Goal: Task Accomplishment & Management: Manage account settings

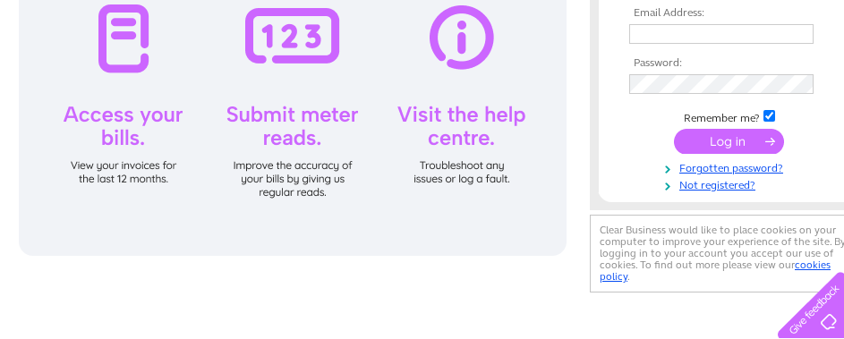
scroll to position [269, 0]
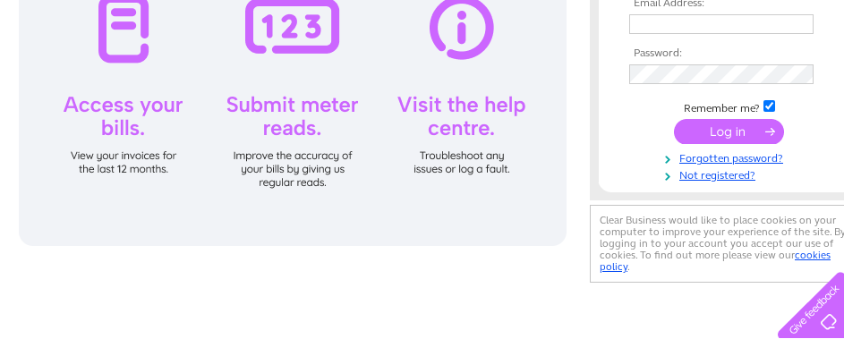
type input "marion@anlanntair.com"
click at [741, 128] on input "submit" at bounding box center [729, 131] width 110 height 25
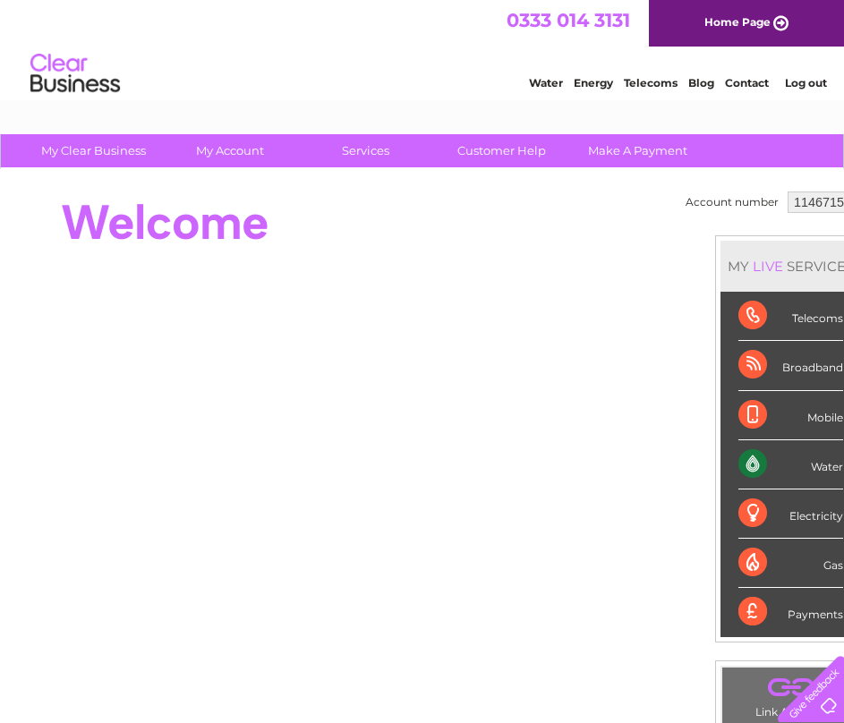
click at [762, 338] on div "Water" at bounding box center [790, 464] width 105 height 49
click at [743, 338] on div "Water" at bounding box center [790, 464] width 105 height 49
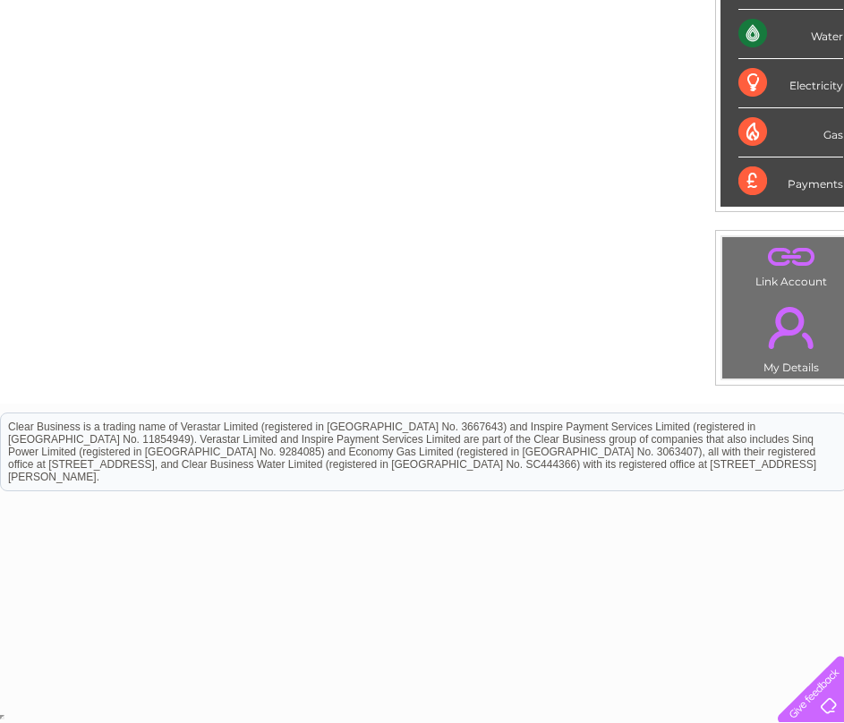
drag, startPoint x: 855, startPoint y: 497, endPoint x: 815, endPoint y: 68, distance: 430.5
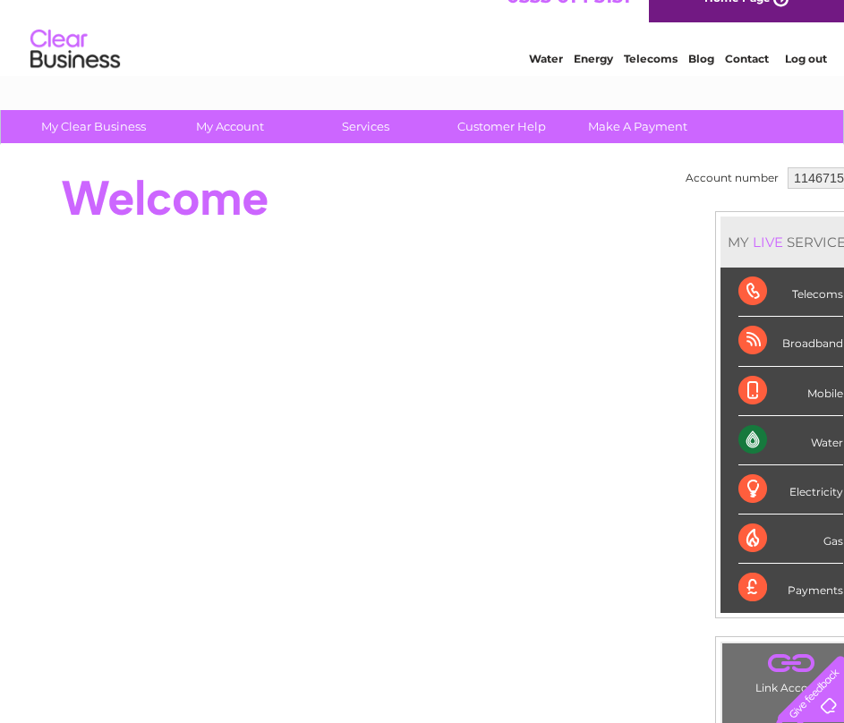
scroll to position [0, 0]
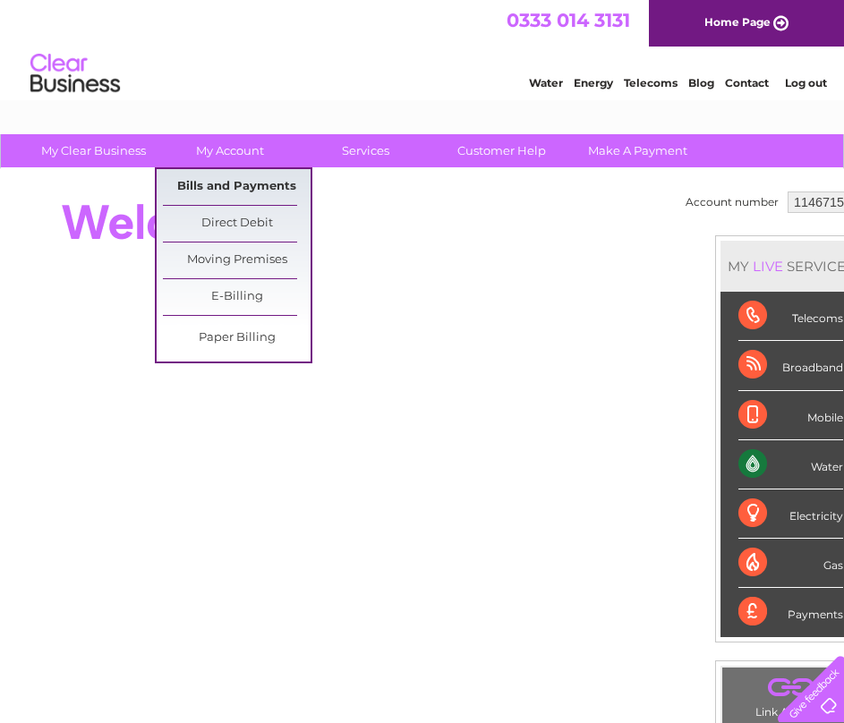
click at [238, 181] on link "Bills and Payments" at bounding box center [237, 187] width 148 height 36
click at [244, 181] on link "Bills and Payments" at bounding box center [237, 187] width 148 height 36
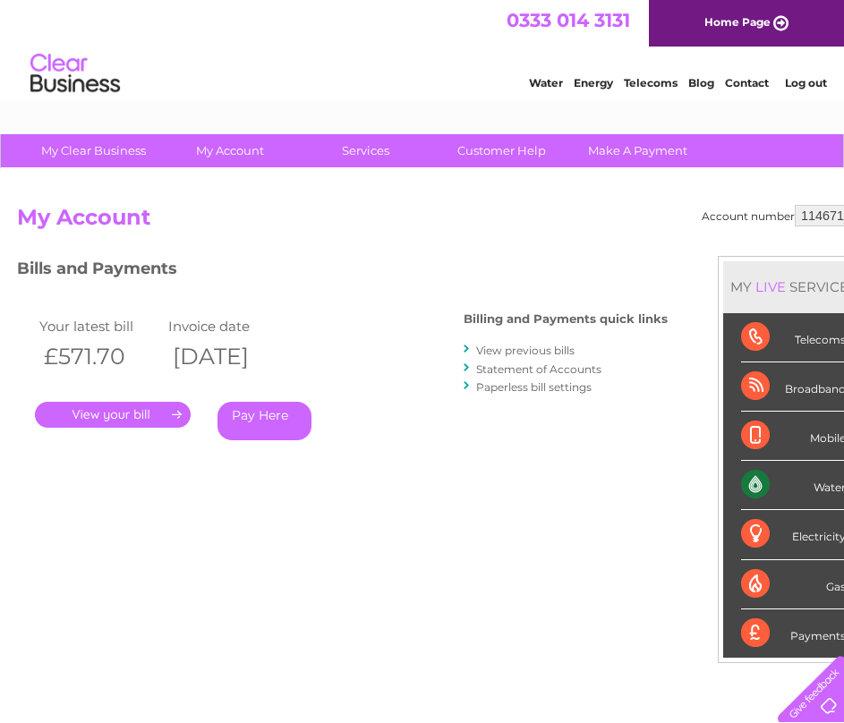
click at [101, 412] on link "." at bounding box center [113, 415] width 156 height 26
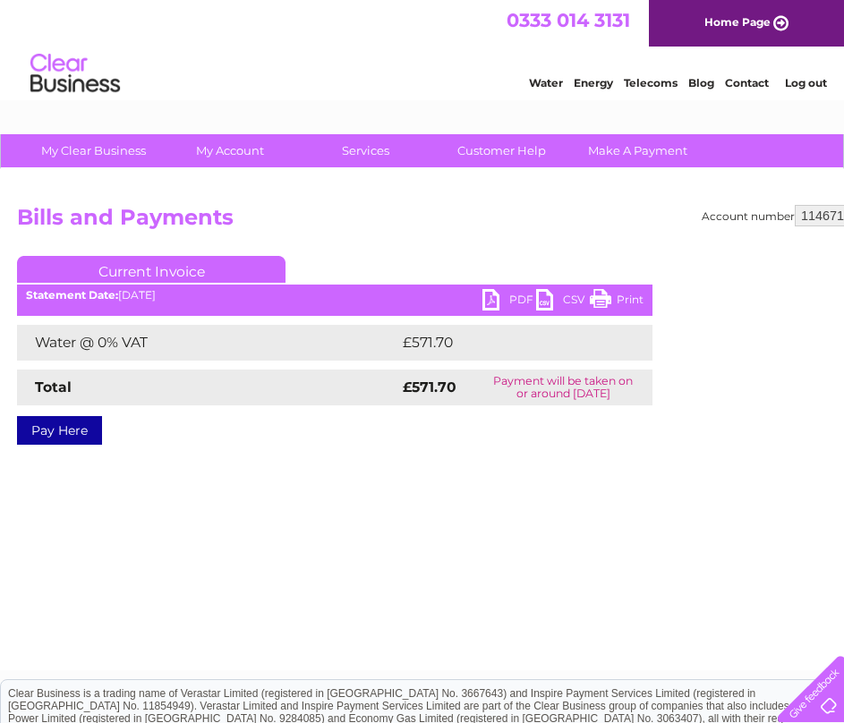
click at [491, 295] on link "PDF" at bounding box center [509, 302] width 54 height 26
